Goal: Task Accomplishment & Management: Complete application form

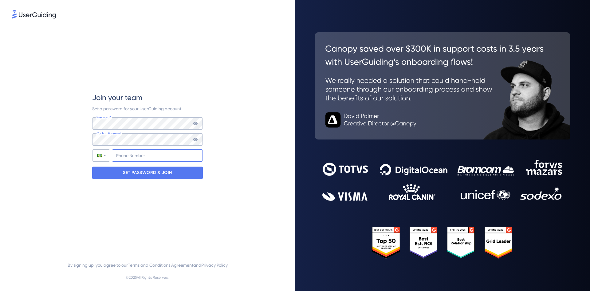
click at [146, 155] on input "+55" at bounding box center [157, 155] width 91 height 12
click at [149, 156] on input "+55 (47)" at bounding box center [157, 155] width 91 height 12
type input "+55 (47) 9"
click at [128, 157] on input "tel" at bounding box center [157, 155] width 91 height 12
paste input "[PHONE_NUMBER]"
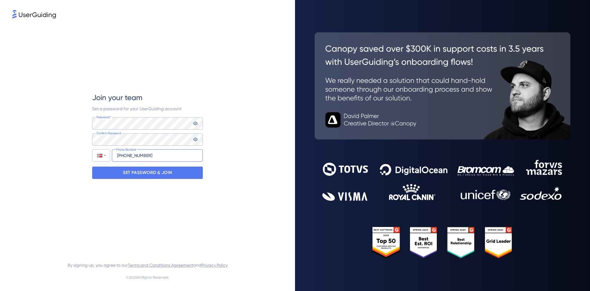
click at [121, 157] on input "[PHONE_NUMBER]" at bounding box center [157, 155] width 91 height 12
type input "[PHONE_NUMBER]"
click at [142, 171] on p "SET PASSWORD & JOIN" at bounding box center [147, 173] width 49 height 10
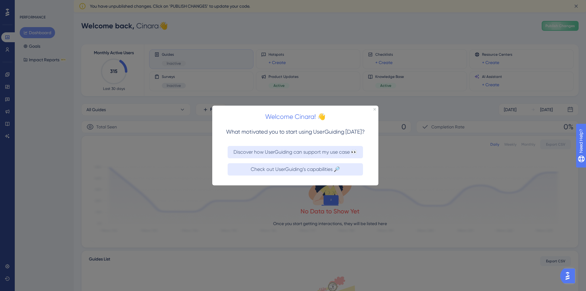
click at [376, 109] on div "Welcome Cinara! 👋" at bounding box center [295, 114] width 166 height 19
click at [375, 108] on icon "Close Preview" at bounding box center [374, 109] width 2 height 2
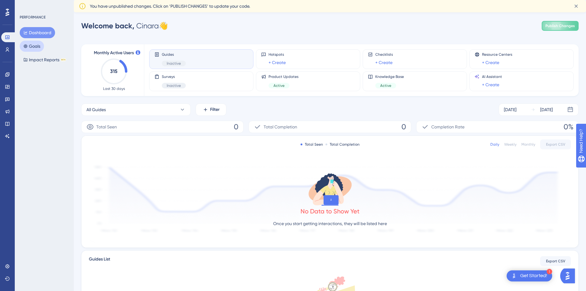
click at [37, 45] on button "Goals" at bounding box center [32, 46] width 24 height 11
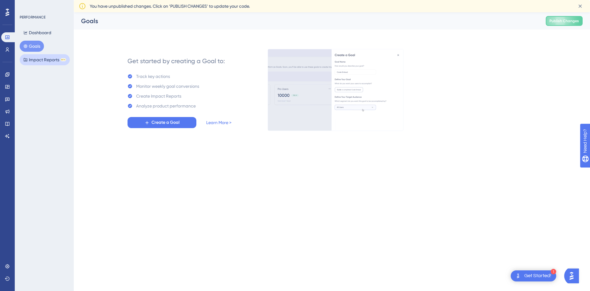
click at [41, 62] on button "Impact Reports BETA" at bounding box center [45, 59] width 50 height 11
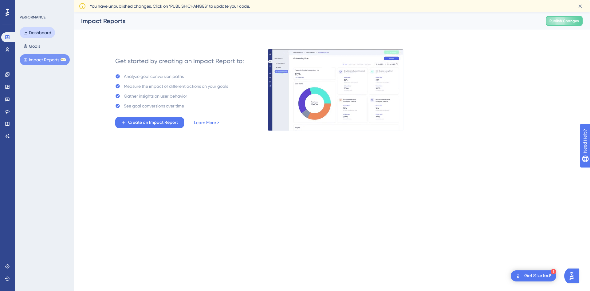
click at [45, 34] on button "Dashboard" at bounding box center [37, 32] width 35 height 11
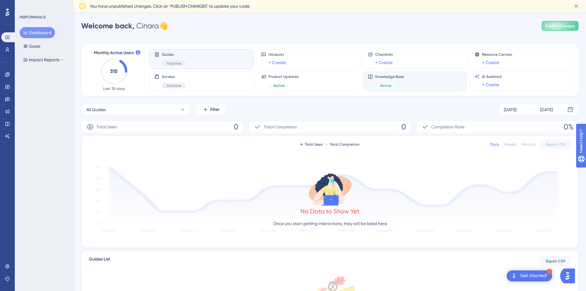
click at [403, 81] on div "Knowledge Base Active" at bounding box center [389, 81] width 29 height 14
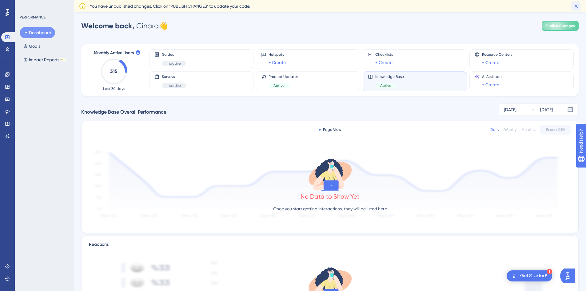
click at [578, 8] on icon at bounding box center [576, 6] width 6 height 6
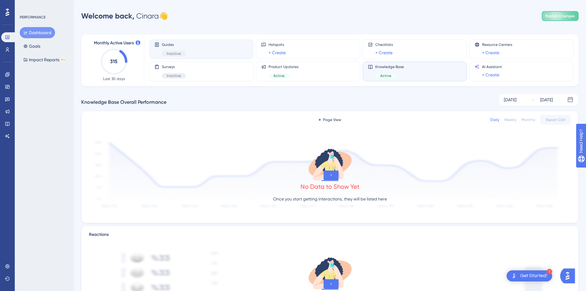
click at [170, 45] on span "Guides" at bounding box center [174, 44] width 24 height 5
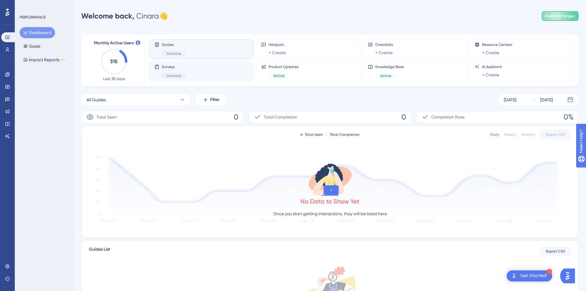
click at [170, 72] on div "Surveys Inactive" at bounding box center [174, 71] width 24 height 14
click at [284, 70] on div "Product Updates Active" at bounding box center [283, 71] width 30 height 14
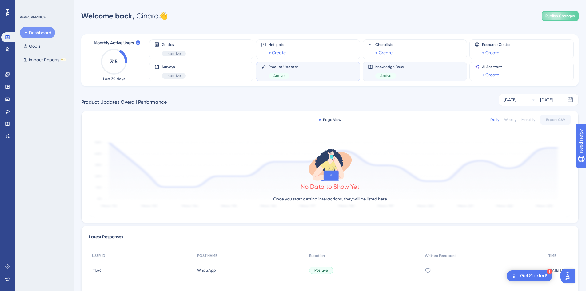
click at [385, 71] on div "Knowledge Base Active" at bounding box center [389, 71] width 29 height 14
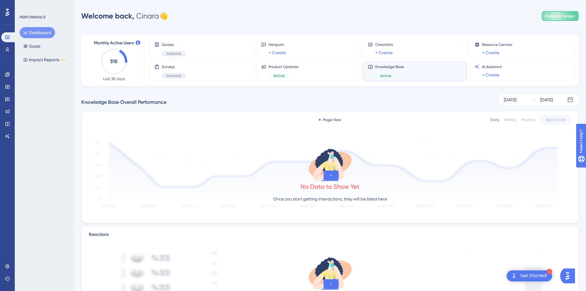
scroll to position [47, 0]
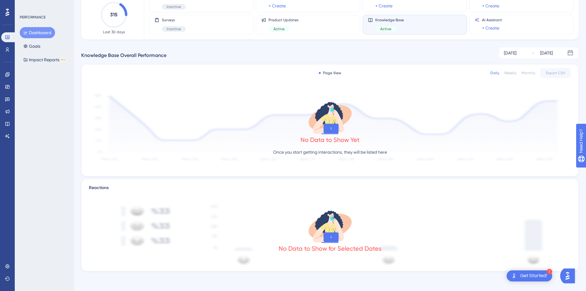
click at [338, 71] on div "Page View" at bounding box center [330, 72] width 22 height 5
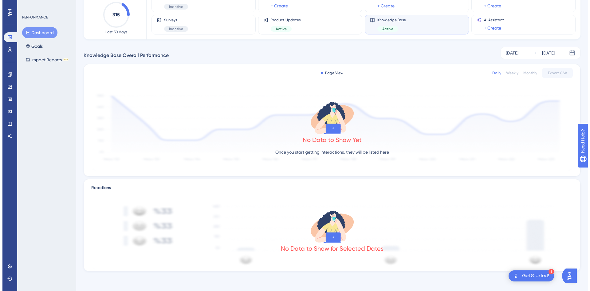
scroll to position [0, 0]
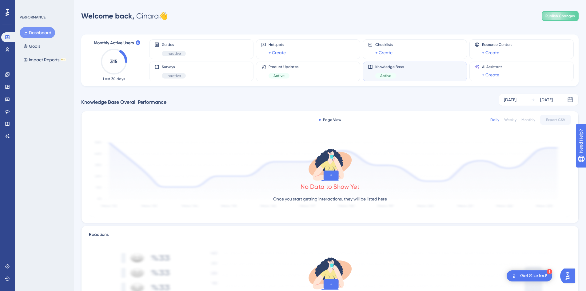
click at [117, 81] on div "Monthly Active Users 315 Last 30 days" at bounding box center [114, 60] width 60 height 52
click at [39, 49] on button "Goals" at bounding box center [32, 46] width 24 height 11
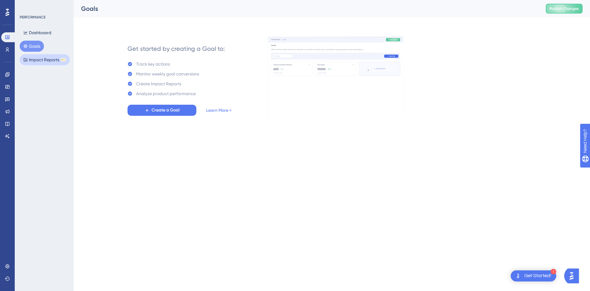
click at [36, 61] on button "Impact Reports BETA" at bounding box center [45, 59] width 50 height 11
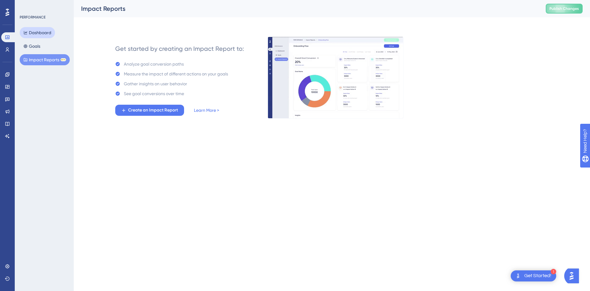
click at [44, 32] on button "Dashboard" at bounding box center [37, 32] width 35 height 11
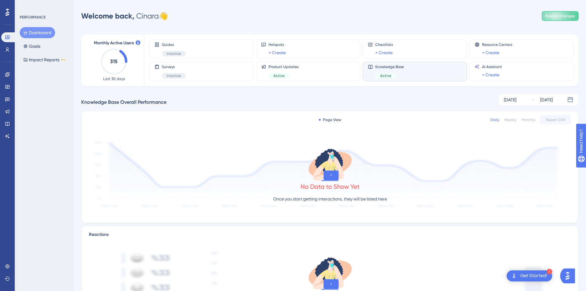
click at [40, 18] on div "PERFORMANCE" at bounding box center [33, 17] width 26 height 5
click at [9, 47] on icon at bounding box center [7, 49] width 5 height 5
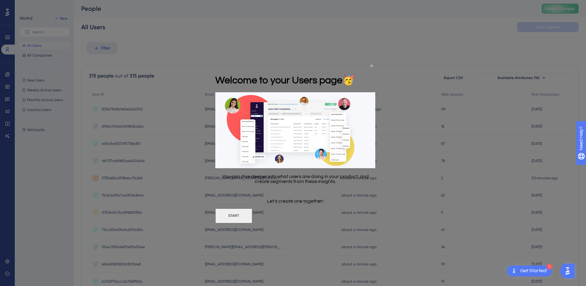
click at [355, 74] on h1 "Welcome to your Users page 🥳" at bounding box center [284, 80] width 139 height 12
click at [371, 65] on icon "Close Preview" at bounding box center [371, 65] width 2 height 2
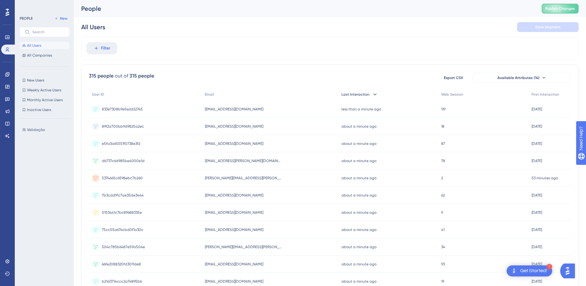
click at [375, 93] on icon at bounding box center [375, 94] width 6 height 6
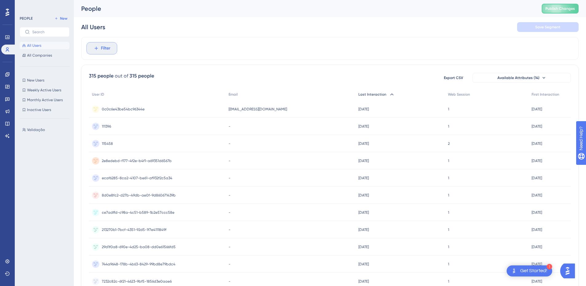
click at [104, 52] on button "Filter" at bounding box center [101, 48] width 31 height 12
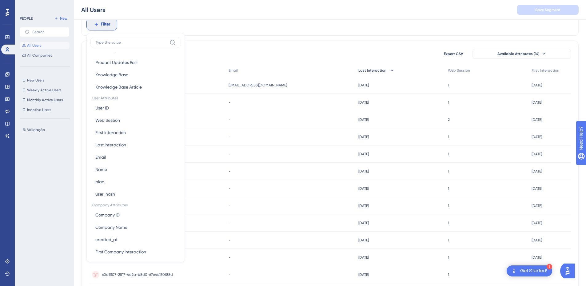
scroll to position [246, 0]
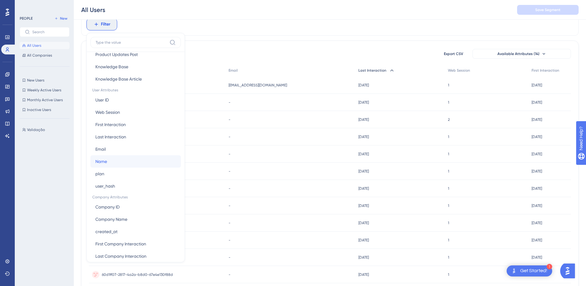
click at [109, 161] on button "Name Name" at bounding box center [135, 161] width 90 height 12
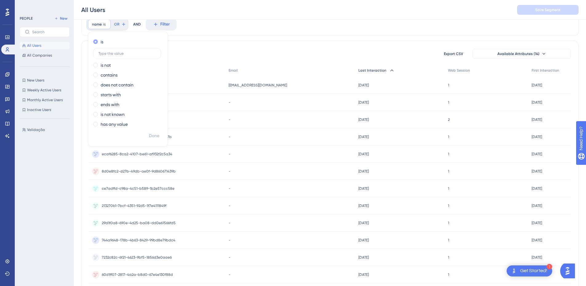
click at [94, 44] on div "is" at bounding box center [126, 41] width 67 height 7
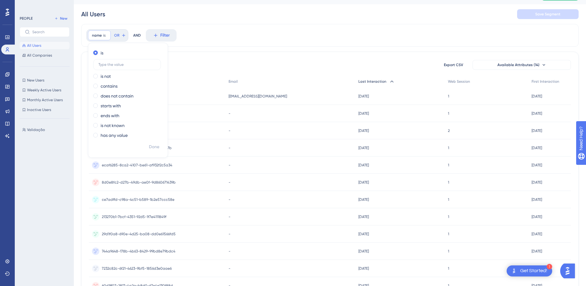
scroll to position [0, 0]
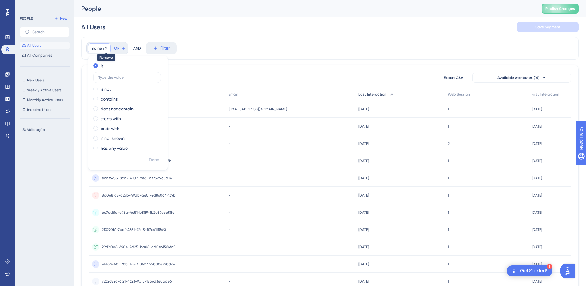
click at [106, 48] on icon at bounding box center [106, 48] width 2 height 2
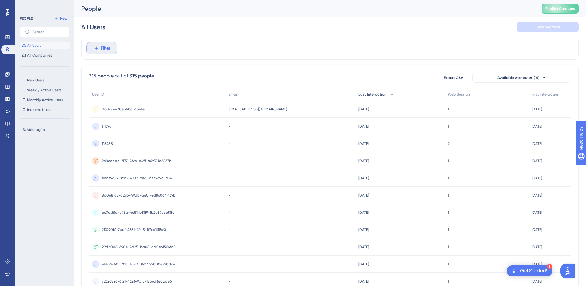
click at [104, 48] on span "Filter" at bounding box center [106, 48] width 10 height 7
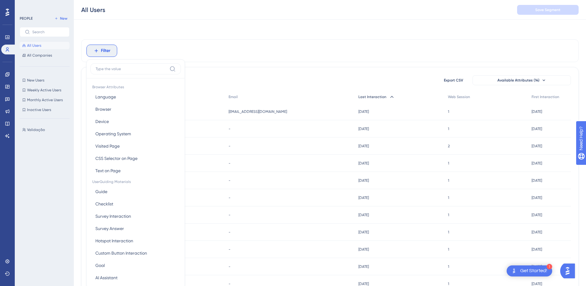
scroll to position [29, 0]
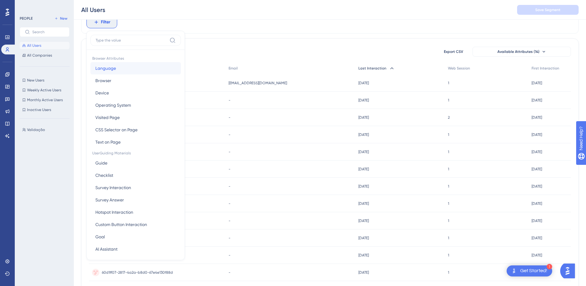
click at [116, 68] on button "Language Language" at bounding box center [135, 68] width 90 height 12
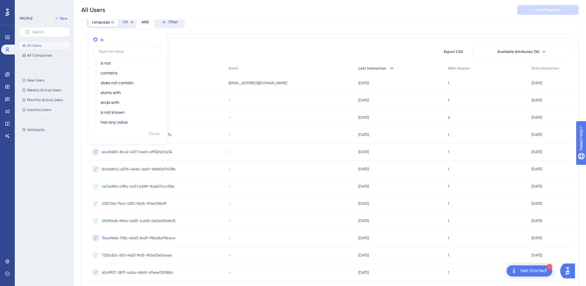
click at [97, 38] on span at bounding box center [95, 39] width 5 height 5
click at [100, 38] on input "radio" at bounding box center [100, 38] width 0 height 0
click at [115, 22] on icon at bounding box center [115, 22] width 4 height 4
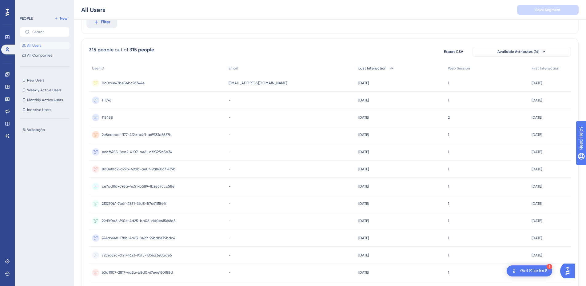
click at [115, 22] on button "Filter" at bounding box center [101, 22] width 31 height 12
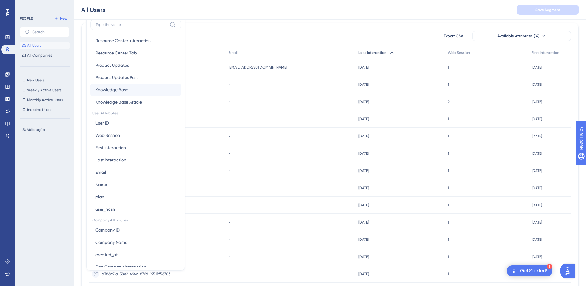
scroll to position [240, 0]
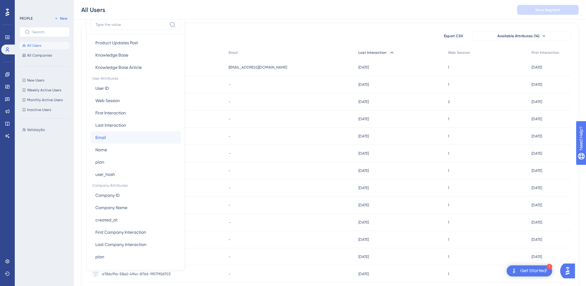
click at [107, 137] on button "Email Email" at bounding box center [135, 137] width 90 height 12
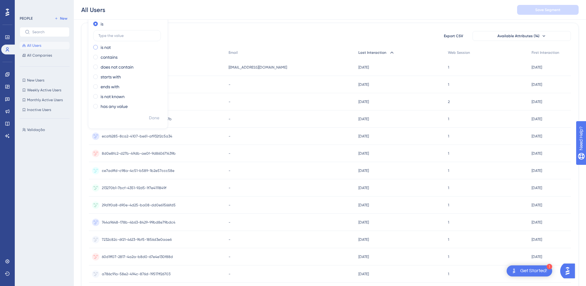
click at [114, 47] on div "is not" at bounding box center [126, 47] width 67 height 7
click at [99, 32] on div "is not" at bounding box center [126, 33] width 67 height 7
click at [109, 57] on label "contains" at bounding box center [109, 57] width 17 height 7
click at [105, 45] on label "contains" at bounding box center [109, 43] width 17 height 7
click at [113, 34] on div "is not" at bounding box center [126, 33] width 67 height 7
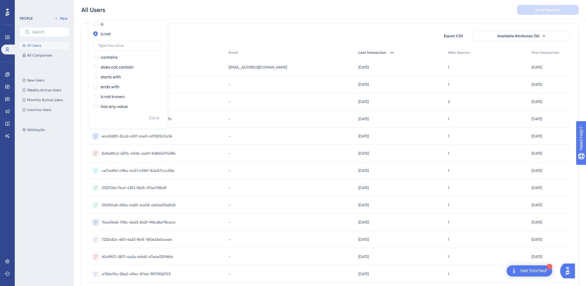
click at [219, 38] on div "315 people out of 315 people Export CSV Available Attributes (14)" at bounding box center [330, 35] width 482 height 11
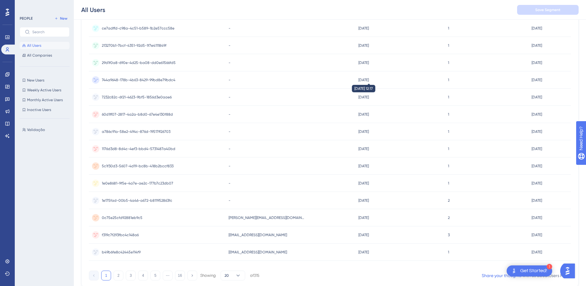
scroll to position [209, 0]
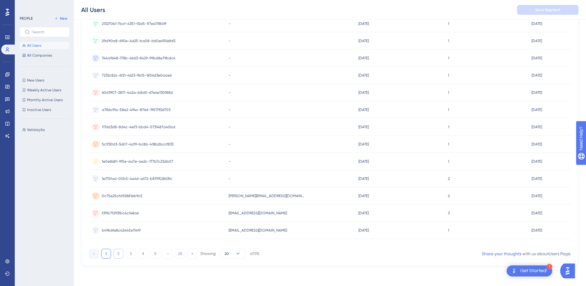
click at [120, 253] on button "2" at bounding box center [118, 254] width 10 height 10
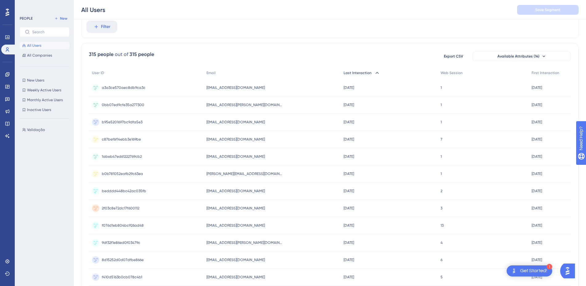
scroll to position [55, 0]
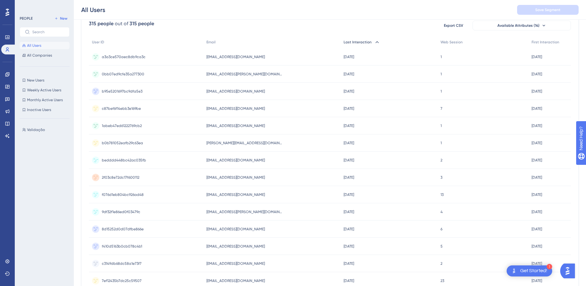
click at [501, 161] on div "2 2" at bounding box center [482, 160] width 91 height 17
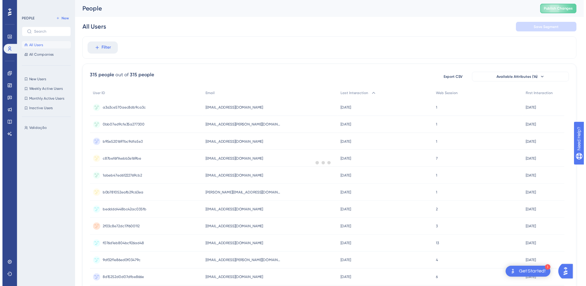
scroll to position [55, 0]
